Goal: Task Accomplishment & Management: Complete application form

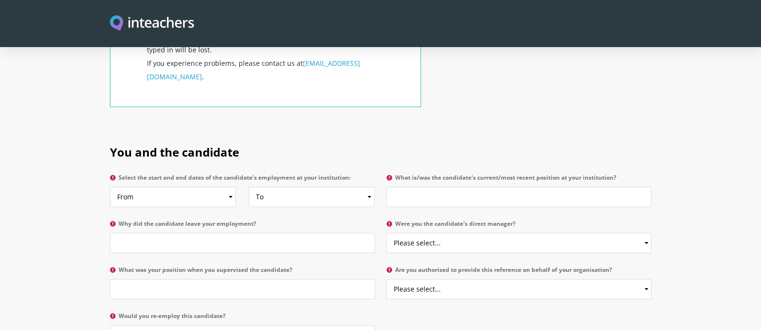
scroll to position [432, 0]
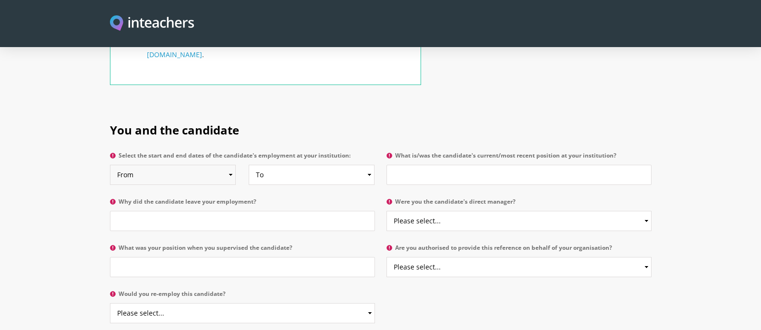
click at [231, 165] on select "From 2025 2024 2023 2022 2021 2020 2019 2018 2017 2016 2015 2014 2013 2012 2011…" at bounding box center [173, 175] width 126 height 20
click at [326, 108] on h2 "You and the candidate" at bounding box center [381, 128] width 542 height 40
click at [229, 165] on select "From 2025 2024 2023 2022 2021 2020 2019 2018 2017 2016 2015 2014 2013 2012 2011…" at bounding box center [173, 175] width 126 height 20
click at [438, 165] on input "What is/was the candidate's current/most recent position at your institution?" at bounding box center [518, 175] width 265 height 20
type input "student"
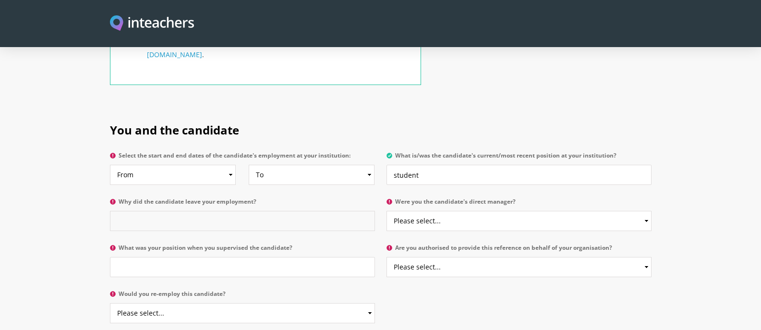
click at [135, 211] on input "Why did the candidate leave your employment?" at bounding box center [242, 221] width 265 height 20
type input "completion of degree"
click at [647, 211] on select "Please select... Yes No" at bounding box center [518, 221] width 265 height 20
select select "Yes"
click at [386, 211] on select "Please select... Yes No" at bounding box center [518, 221] width 265 height 20
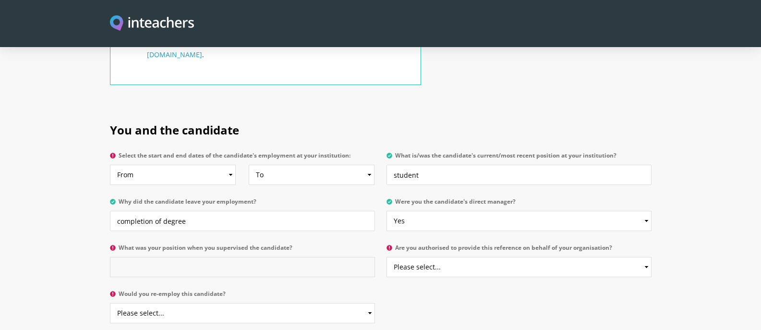
click at [126, 257] on input "What was your position when you supervised the candidate?" at bounding box center [242, 267] width 265 height 20
type input "Teacher"
click at [646, 257] on select "Please select... Yes No" at bounding box center [518, 267] width 265 height 20
select select "Yes"
click at [386, 257] on select "Please select... Yes No" at bounding box center [518, 267] width 265 height 20
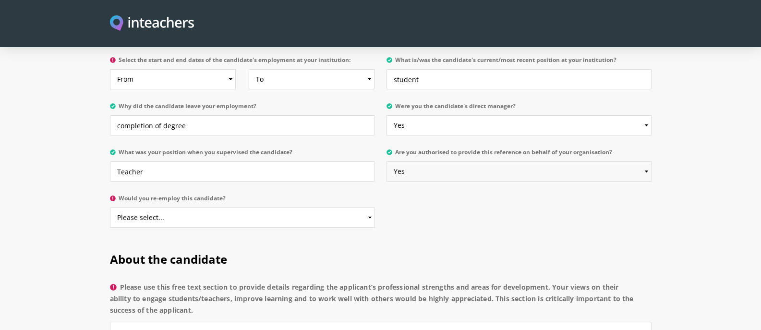
scroll to position [528, 0]
click at [369, 207] on select "Please select... Yes No" at bounding box center [242, 217] width 265 height 20
click at [445, 209] on div "You and the candidate Select the start and end dates of the candidate's employm…" at bounding box center [380, 124] width 553 height 225
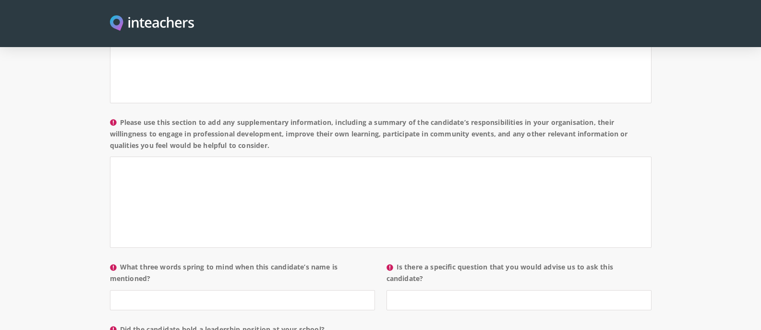
scroll to position [864, 0]
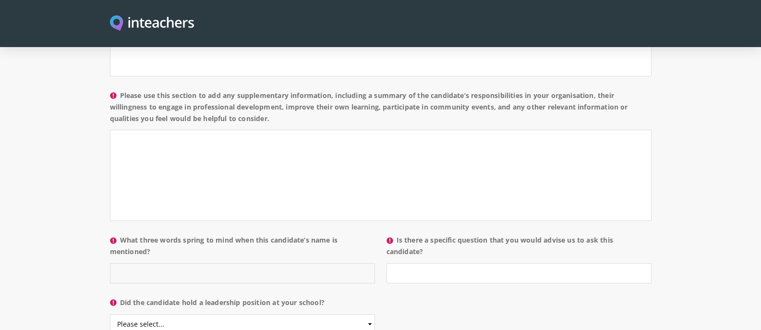
click at [173, 263] on input "What three words spring to mind when this candidate’s name is mentioned?" at bounding box center [242, 273] width 265 height 20
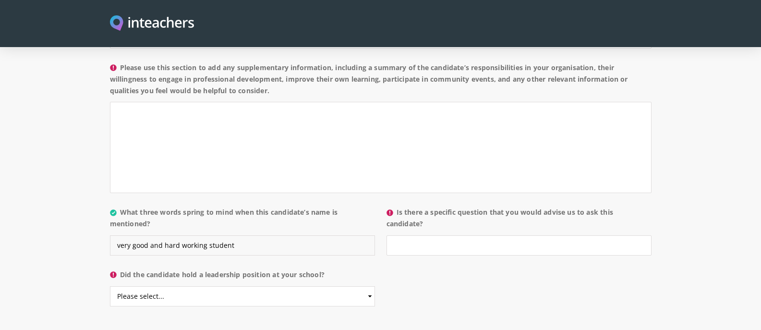
scroll to position [912, 0]
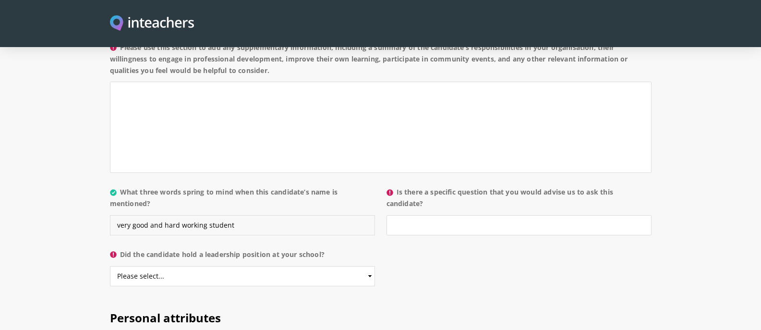
type input "very good and hard working student"
click at [370, 266] on select "Please select... Yes No" at bounding box center [242, 276] width 265 height 20
select select "No"
click at [110, 266] on select "Please select... Yes No" at bounding box center [242, 276] width 265 height 20
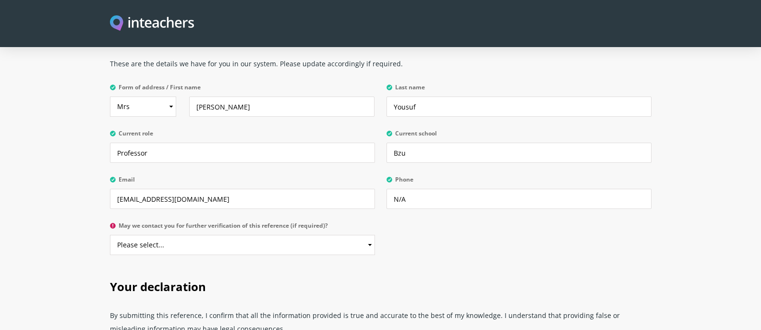
scroll to position [2260, 0]
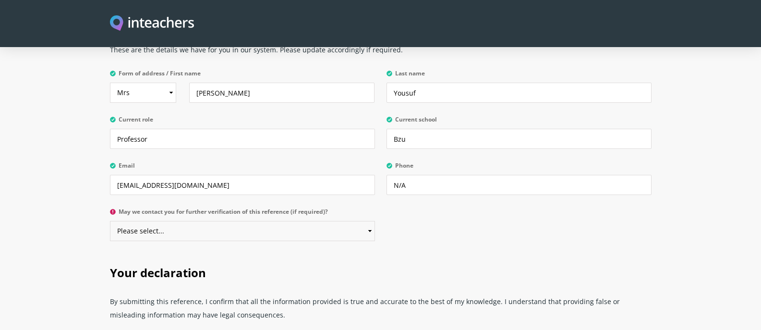
click at [369, 221] on select "Please select... Yes No" at bounding box center [242, 231] width 265 height 20
select select "Yes"
click at [110, 221] on select "Please select... Yes No" at bounding box center [242, 231] width 265 height 20
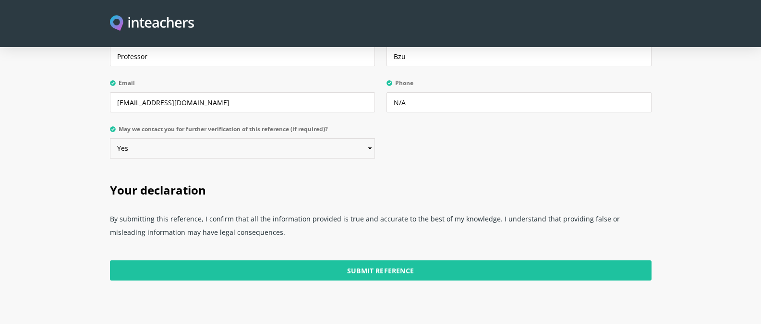
scroll to position [2356, 0]
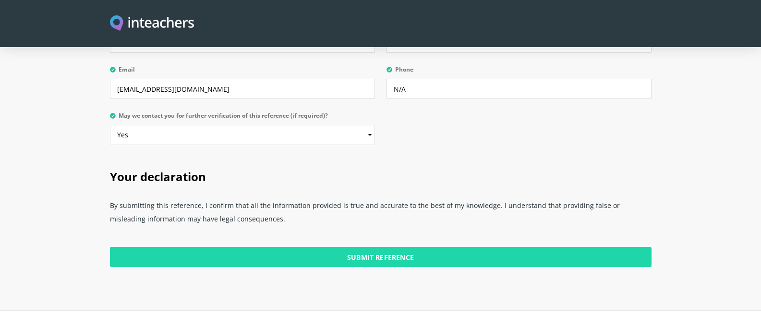
click at [391, 247] on input "Submit Reference" at bounding box center [381, 257] width 542 height 20
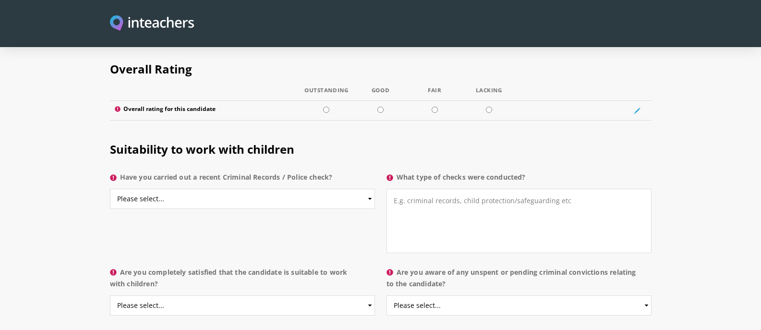
scroll to position [1828, 0]
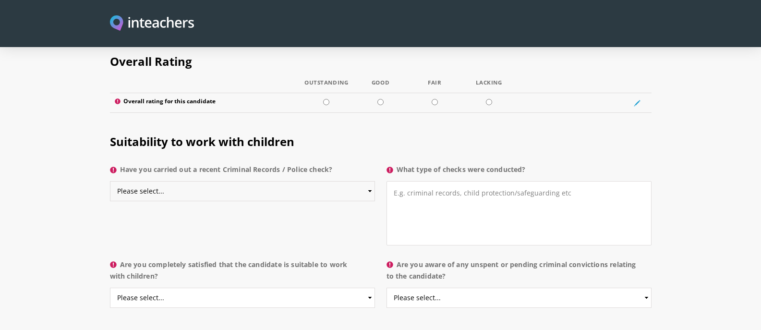
click at [371, 181] on select "Please select... Yes No Do not know" at bounding box center [242, 191] width 265 height 20
select select "No"
click at [110, 181] on select "Please select... Yes No Do not know" at bounding box center [242, 191] width 265 height 20
click at [461, 206] on textarea "What type of checks were conducted?" at bounding box center [518, 213] width 265 height 64
type textarea "N/A"
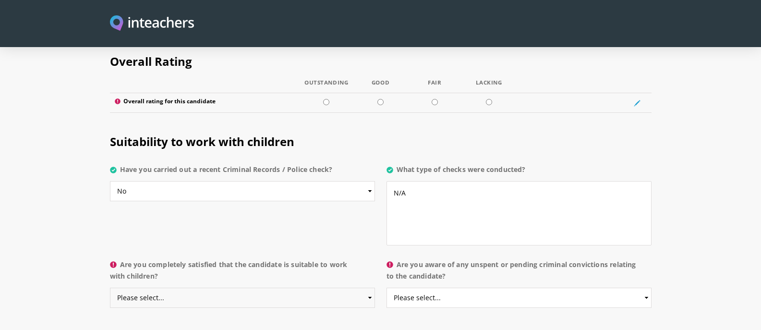
click at [369, 288] on select "Please select... Yes No Do not know" at bounding box center [242, 298] width 265 height 20
select select "Yes"
click at [110, 288] on select "Please select... Yes No Do not know" at bounding box center [242, 298] width 265 height 20
click at [647, 288] on select "Please select... Yes No Do not know" at bounding box center [518, 298] width 265 height 20
select select "No"
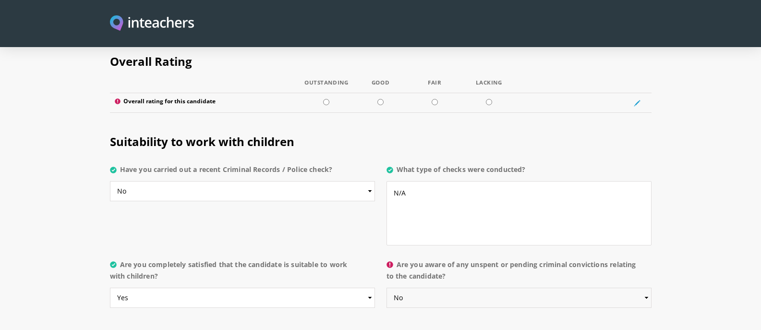
click at [386, 288] on select "Please select... Yes No Do not know" at bounding box center [518, 298] width 265 height 20
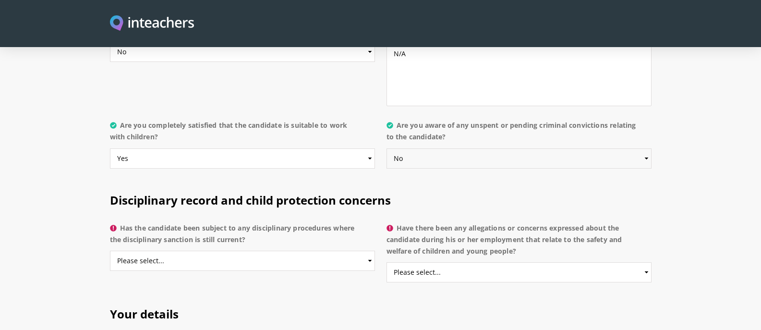
scroll to position [1972, 0]
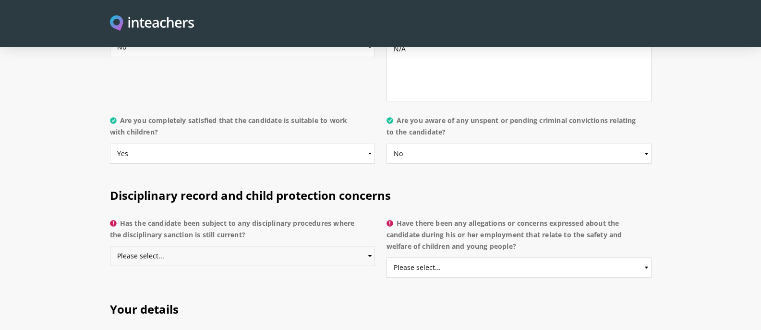
click at [369, 246] on select "Please select... Yes No Do not know" at bounding box center [242, 256] width 265 height 20
select select "No"
click at [110, 246] on select "Please select... Yes No Do not know" at bounding box center [242, 256] width 265 height 20
click at [646, 257] on select "Please select... Yes No Do not know" at bounding box center [518, 267] width 265 height 20
select select "No"
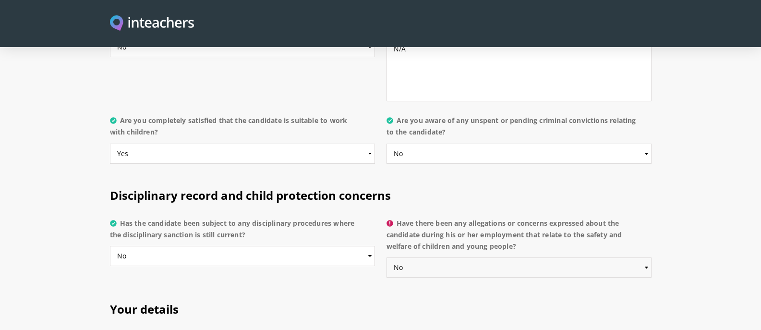
click at [386, 257] on select "Please select... Yes No Do not know" at bounding box center [518, 267] width 265 height 20
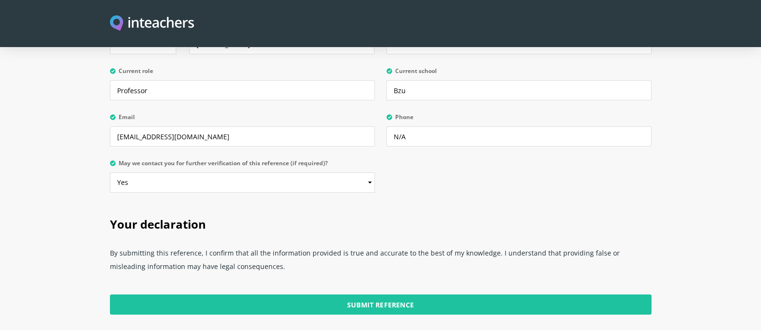
scroll to position [2356, 0]
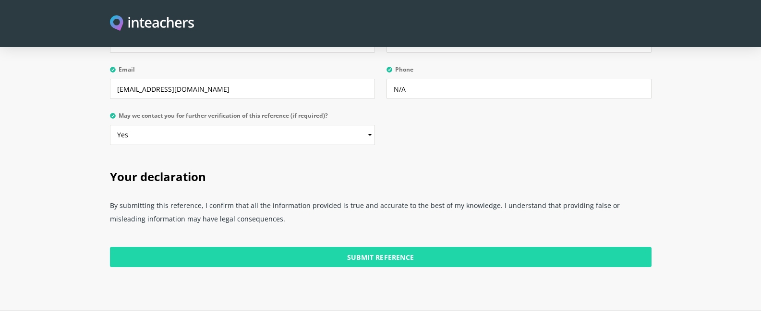
click at [382, 247] on input "Submit Reference" at bounding box center [381, 257] width 542 height 20
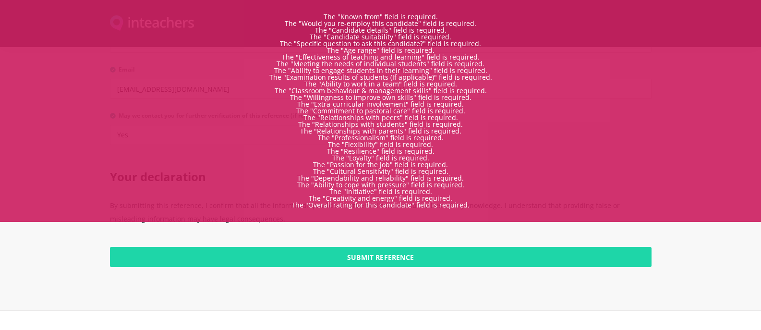
click at [417, 247] on input "Submit Reference" at bounding box center [381, 257] width 542 height 20
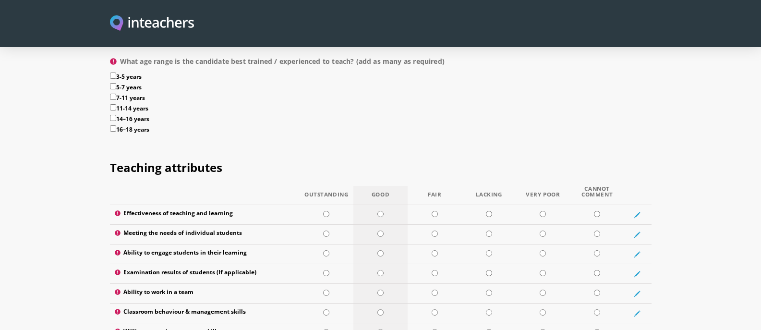
scroll to position [1155, 0]
click at [382, 211] on input "radio" at bounding box center [380, 214] width 6 height 6
radio input "true"
click at [434, 231] on input "radio" at bounding box center [435, 234] width 6 height 6
radio input "true"
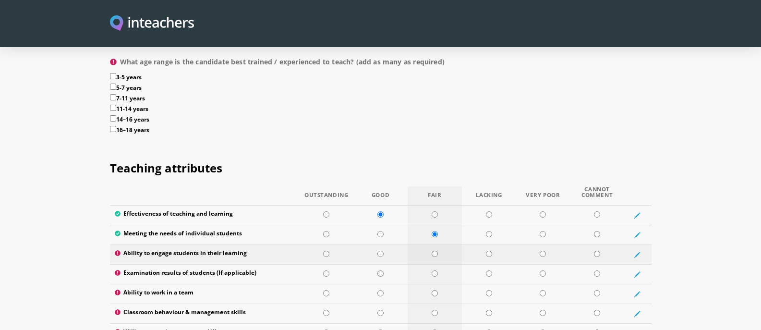
click at [433, 251] on input "radio" at bounding box center [435, 254] width 6 height 6
radio input "true"
click at [380, 270] on input "radio" at bounding box center [380, 273] width 6 height 6
radio input "true"
click at [382, 290] on input "radio" at bounding box center [380, 293] width 6 height 6
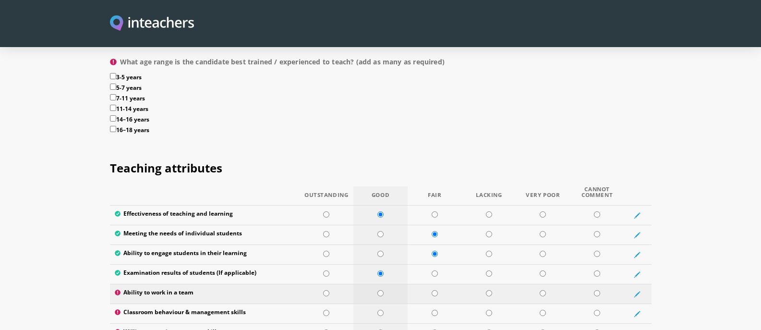
radio input "true"
click at [380, 310] on input "radio" at bounding box center [380, 313] width 6 height 6
radio input "true"
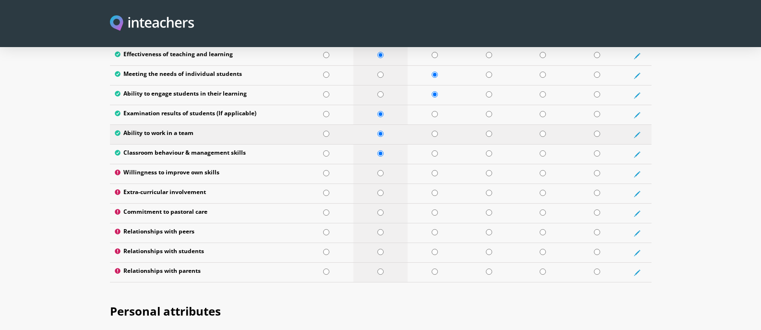
scroll to position [1348, 0]
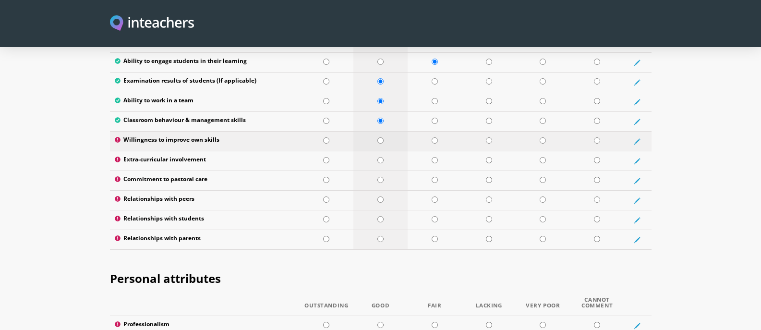
click at [380, 137] on input "radio" at bounding box center [380, 140] width 6 height 6
radio input "true"
click at [380, 151] on td at bounding box center [380, 161] width 54 height 20
radio input "true"
click at [380, 177] on input "radio" at bounding box center [380, 180] width 6 height 6
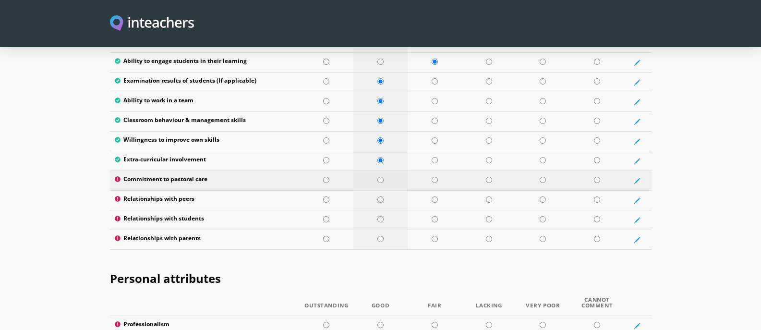
radio input "true"
click at [380, 196] on input "radio" at bounding box center [380, 199] width 6 height 6
radio input "true"
click at [378, 216] on input "radio" at bounding box center [380, 219] width 6 height 6
radio input "true"
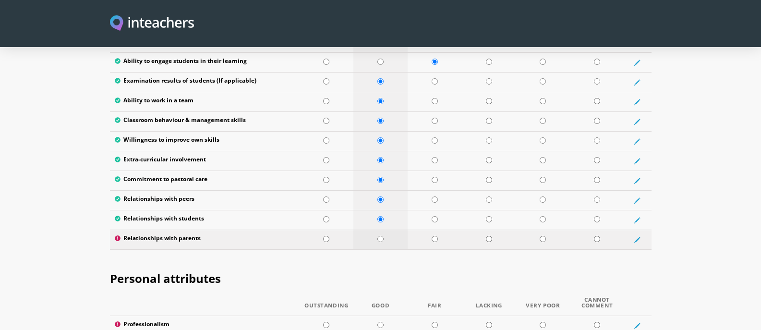
click at [380, 236] on input "radio" at bounding box center [380, 239] width 6 height 6
radio input "true"
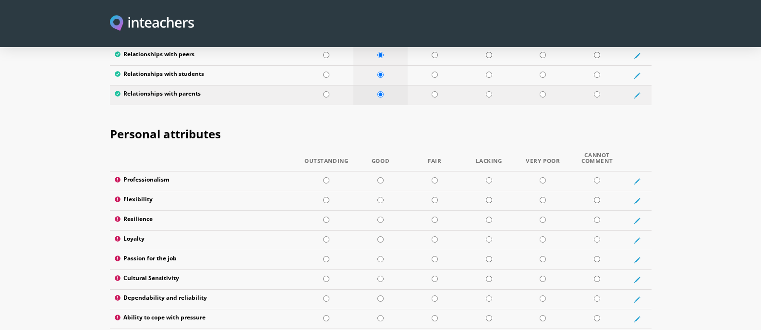
scroll to position [1540, 0]
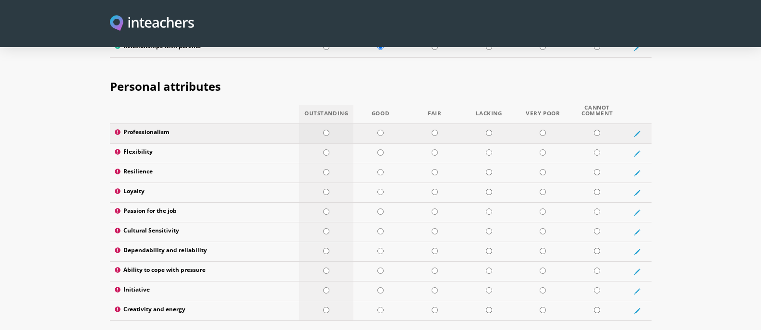
click at [327, 130] on input "radio" at bounding box center [326, 133] width 6 height 6
radio input "true"
click at [327, 149] on input "radio" at bounding box center [326, 152] width 6 height 6
radio input "true"
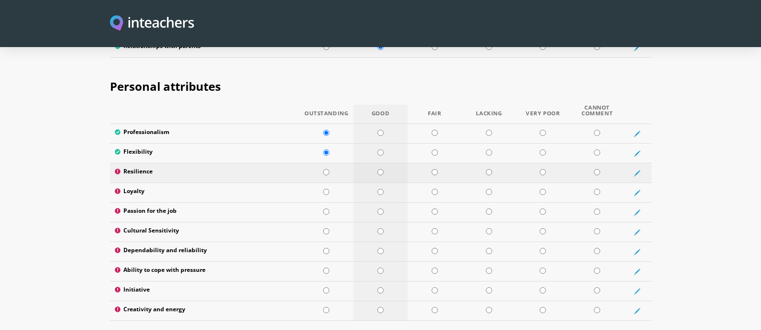
click at [379, 169] on input "radio" at bounding box center [380, 172] width 6 height 6
radio input "true"
click at [378, 189] on input "radio" at bounding box center [380, 192] width 6 height 6
radio input "true"
click at [380, 208] on input "radio" at bounding box center [380, 211] width 6 height 6
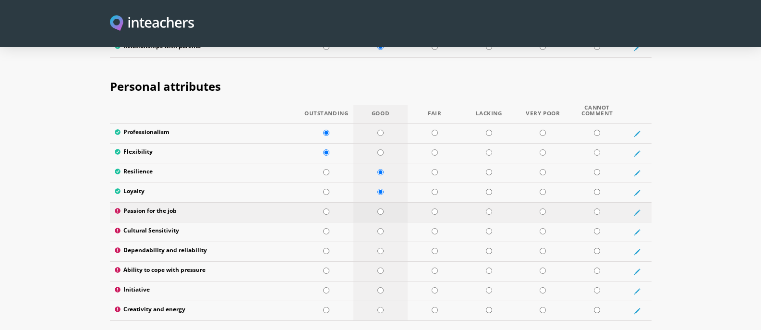
radio input "true"
click at [379, 228] on input "radio" at bounding box center [380, 231] width 6 height 6
radio input "true"
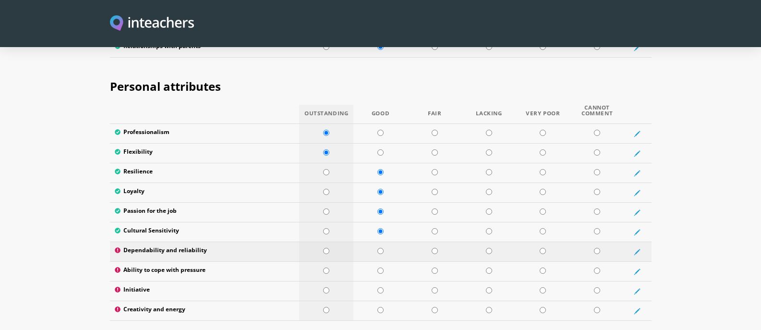
click at [325, 248] on input "radio" at bounding box center [326, 251] width 6 height 6
radio input "true"
click at [325, 267] on input "radio" at bounding box center [326, 270] width 6 height 6
radio input "true"
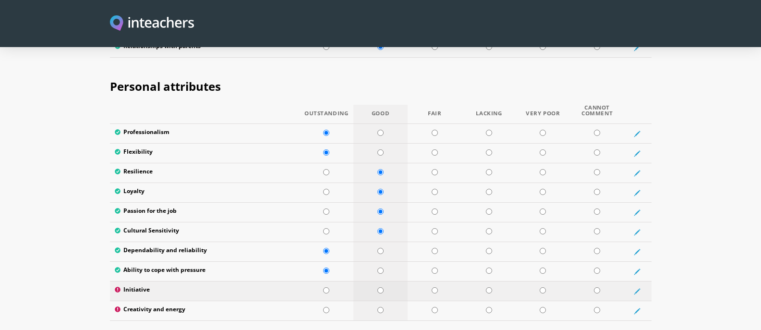
click at [379, 287] on input "radio" at bounding box center [380, 290] width 6 height 6
radio input "true"
click at [381, 307] on input "radio" at bounding box center [380, 310] width 6 height 6
radio input "true"
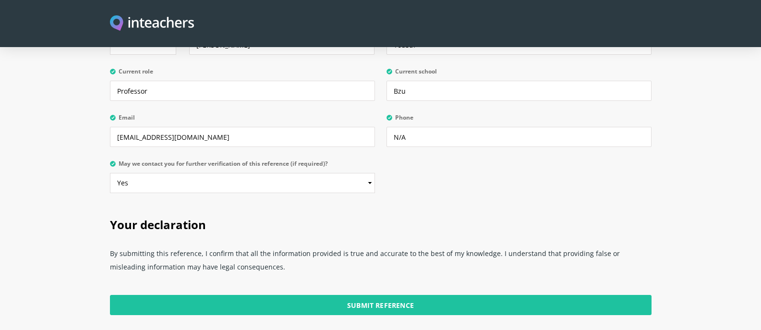
scroll to position [2452, 0]
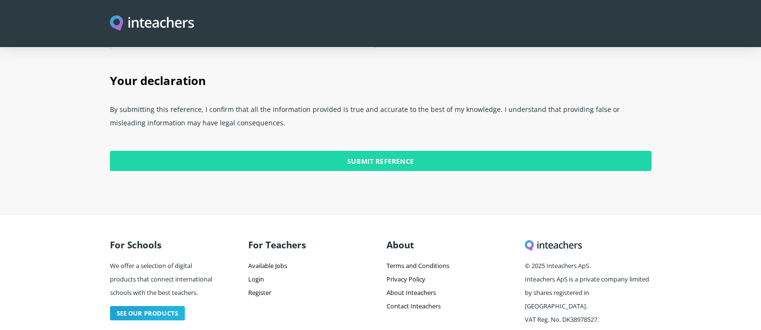
click at [389, 151] on input "Submit Reference" at bounding box center [381, 161] width 542 height 20
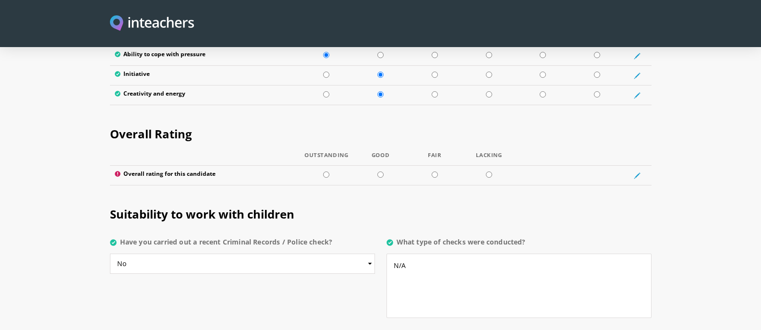
scroll to position [1732, 0]
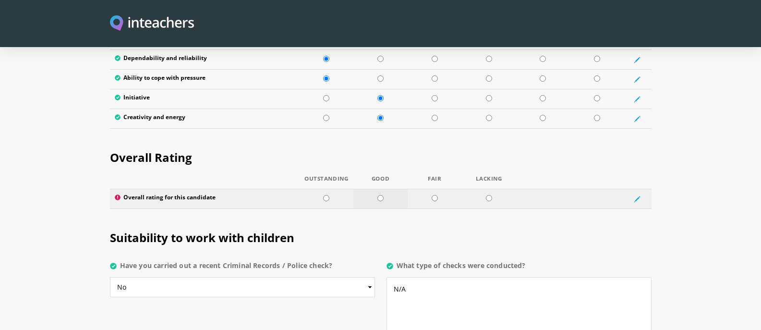
click at [379, 195] on input "radio" at bounding box center [380, 198] width 6 height 6
radio input "true"
click at [324, 195] on input "radio" at bounding box center [326, 198] width 6 height 6
radio input "true"
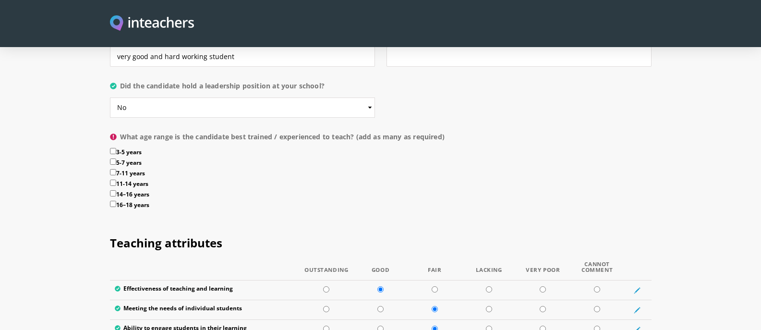
scroll to position [1059, 0]
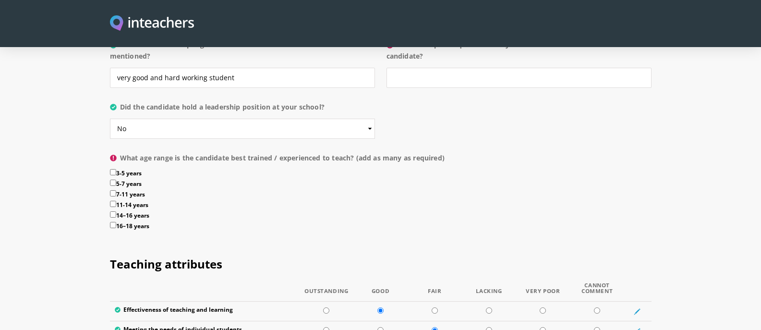
click at [112, 190] on input "7-11 years" at bounding box center [113, 193] width 6 height 6
checkbox input "true"
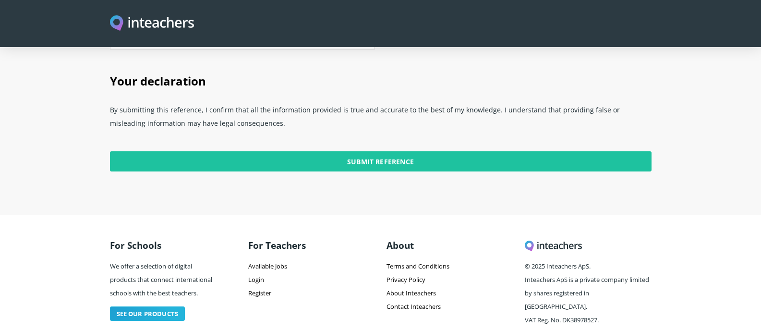
scroll to position [2452, 0]
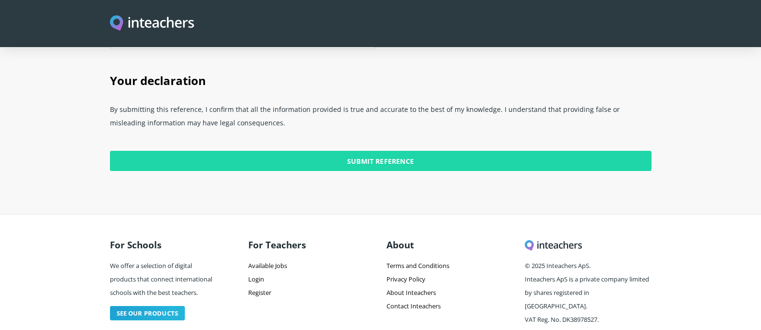
click at [386, 151] on input "Submit Reference" at bounding box center [381, 161] width 542 height 20
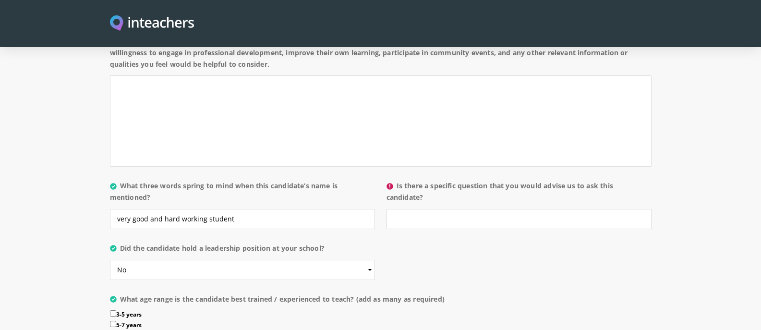
scroll to position [867, 0]
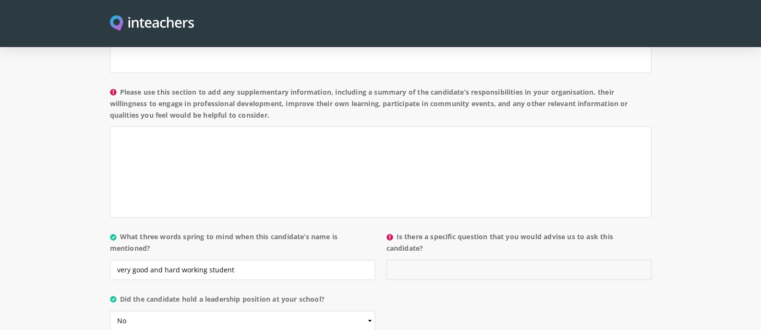
click at [426, 260] on input "Is there a specific question that you would advise us to ask this candidate?" at bounding box center [518, 270] width 265 height 20
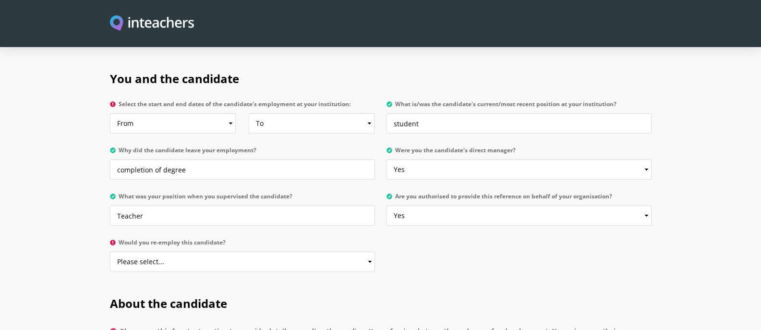
scroll to position [435, 0]
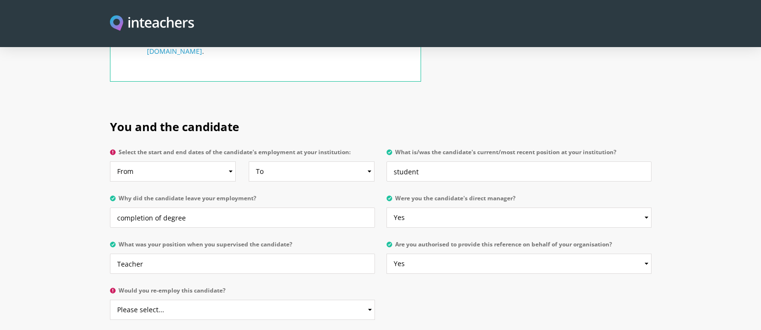
type input "No"
click at [231, 161] on select "From 2025 2024 2023 2022 2021 2020 2019 2018 2017 2016 2015 2014 2013 2012 2011…" at bounding box center [173, 171] width 126 height 20
select select "2022"
click at [110, 161] on select "From 2025 2024 2023 2022 2021 2020 2019 2018 2017 2016 2015 2014 2013 2012 2011…" at bounding box center [173, 171] width 126 height 20
click at [369, 161] on select "To Currently 2025 2024 2023 2022 2021 2020 2019 2018 2017 2016 2015 2014 2013 2…" at bounding box center [312, 171] width 126 height 20
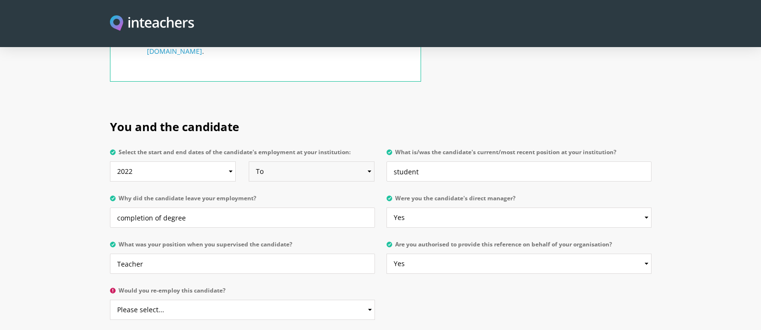
select select "2024"
click at [249, 161] on select "To Currently 2025 2024 2023 2022 2021 2020 2019 2018 2017 2016 2015 2014 2013 2…" at bounding box center [312, 171] width 126 height 20
click at [368, 300] on select "Please select... Yes No" at bounding box center [242, 310] width 265 height 20
select select "Yes"
click at [110, 300] on select "Please select... Yes No" at bounding box center [242, 310] width 265 height 20
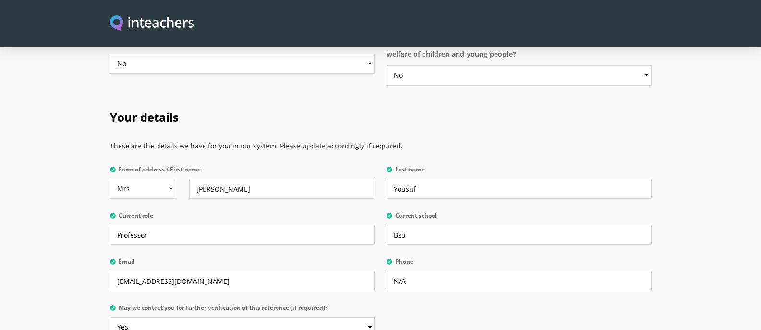
scroll to position [2452, 0]
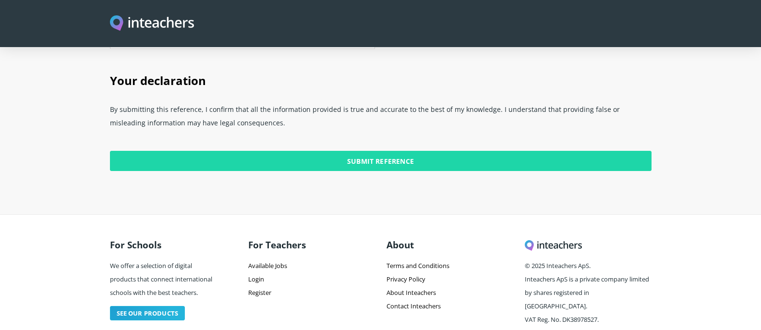
click at [372, 151] on input "Submit Reference" at bounding box center [381, 161] width 542 height 20
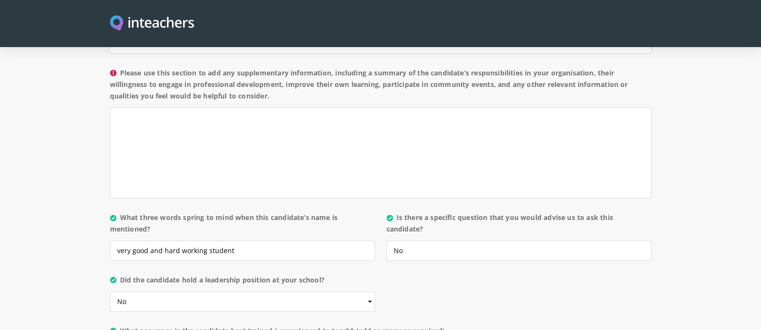
scroll to position [867, 0]
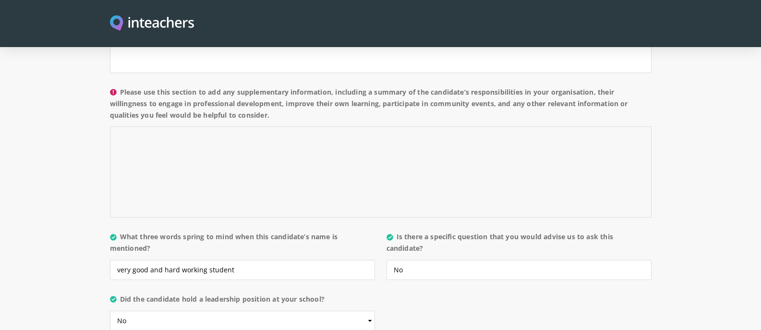
click at [203, 126] on textarea "Please use this section to add any supplementary information, including a summa…" at bounding box center [381, 171] width 542 height 91
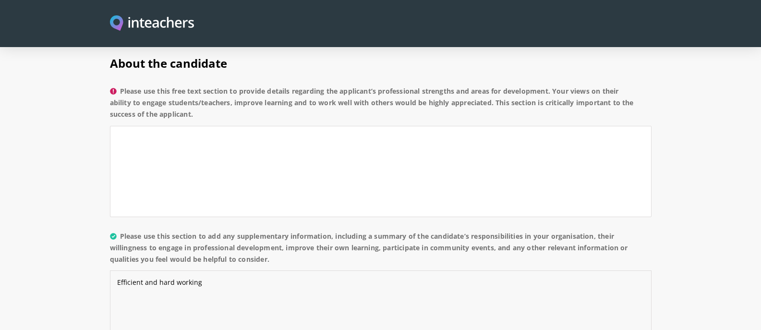
type textarea "Efficient and hard working"
click at [182, 126] on textarea "Please use this free text section to provide details regarding the applicant’s …" at bounding box center [381, 171] width 542 height 91
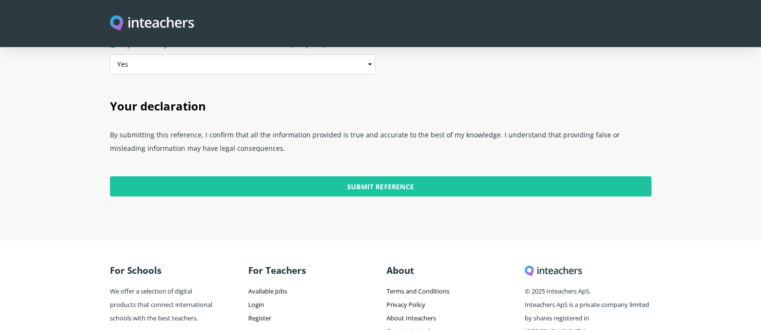
scroll to position [2452, 0]
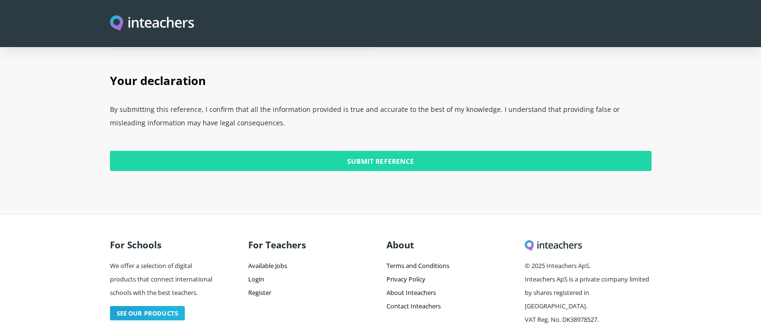
type textarea "good communication skills"
click at [351, 151] on input "Submit Reference" at bounding box center [381, 161] width 542 height 20
